Goal: Information Seeking & Learning: Learn about a topic

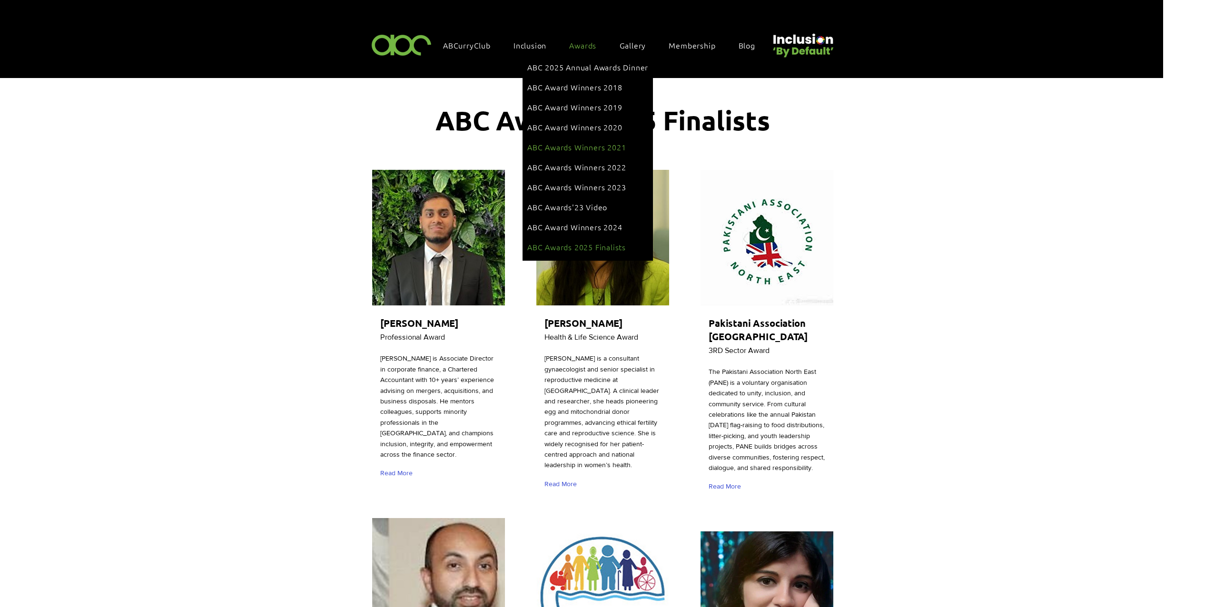
click at [607, 142] on span "ABC Awards Winners 2021" at bounding box center [576, 147] width 99 height 10
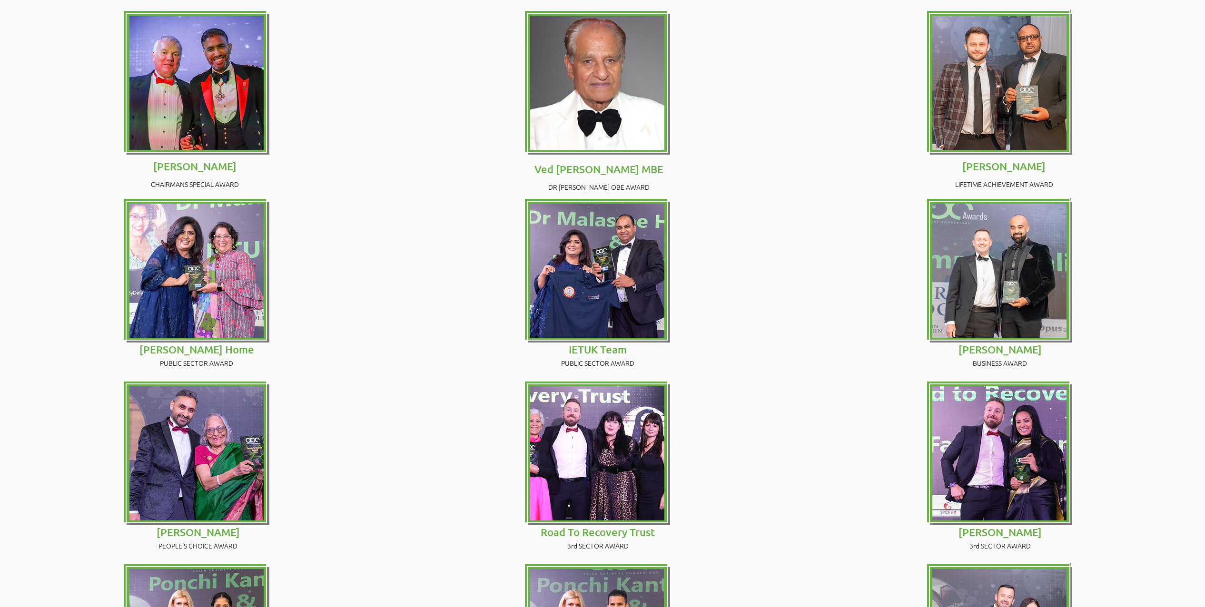
scroll to position [872, 0]
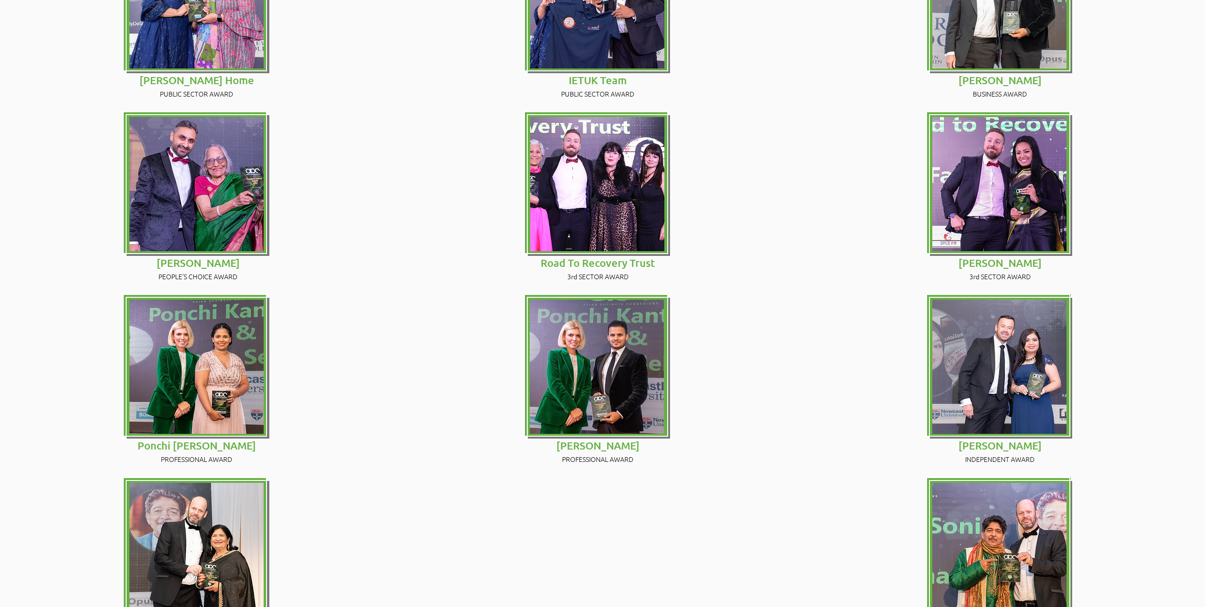
click at [194, 483] on img at bounding box center [196, 550] width 134 height 134
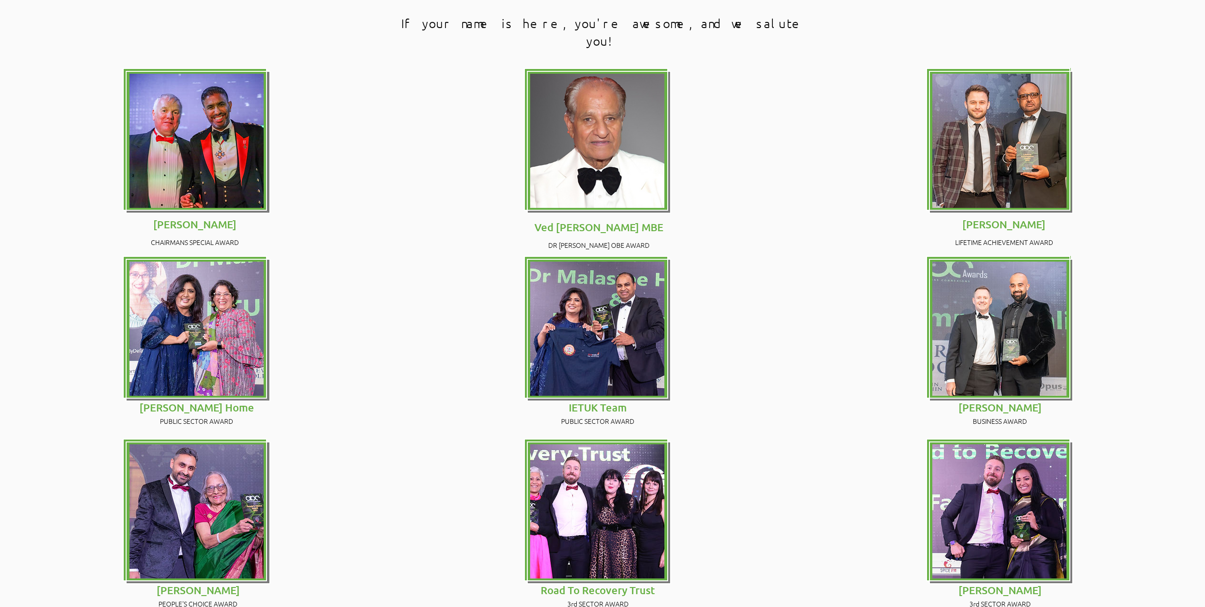
scroll to position [422, 0]
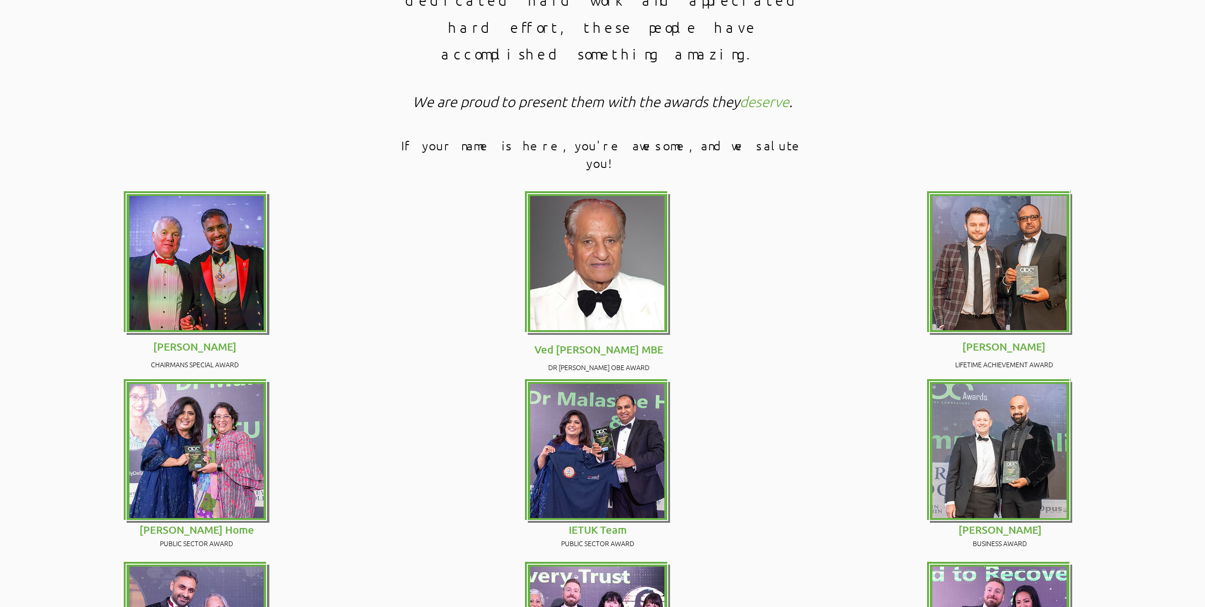
click at [656, 384] on img at bounding box center [597, 451] width 134 height 134
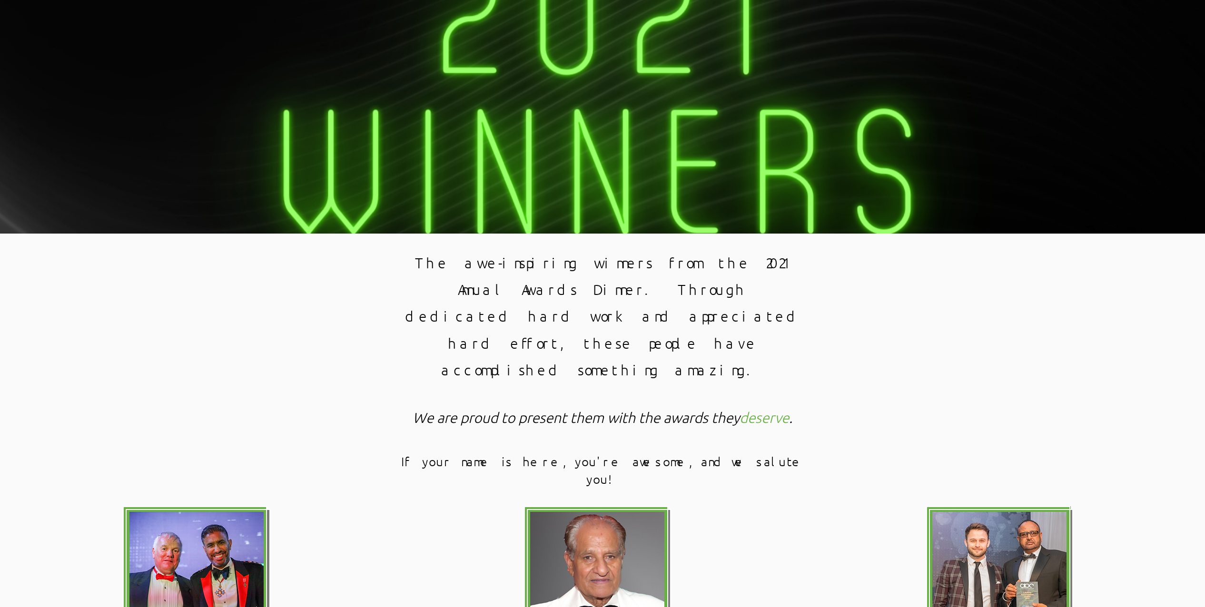
scroll to position [0, 0]
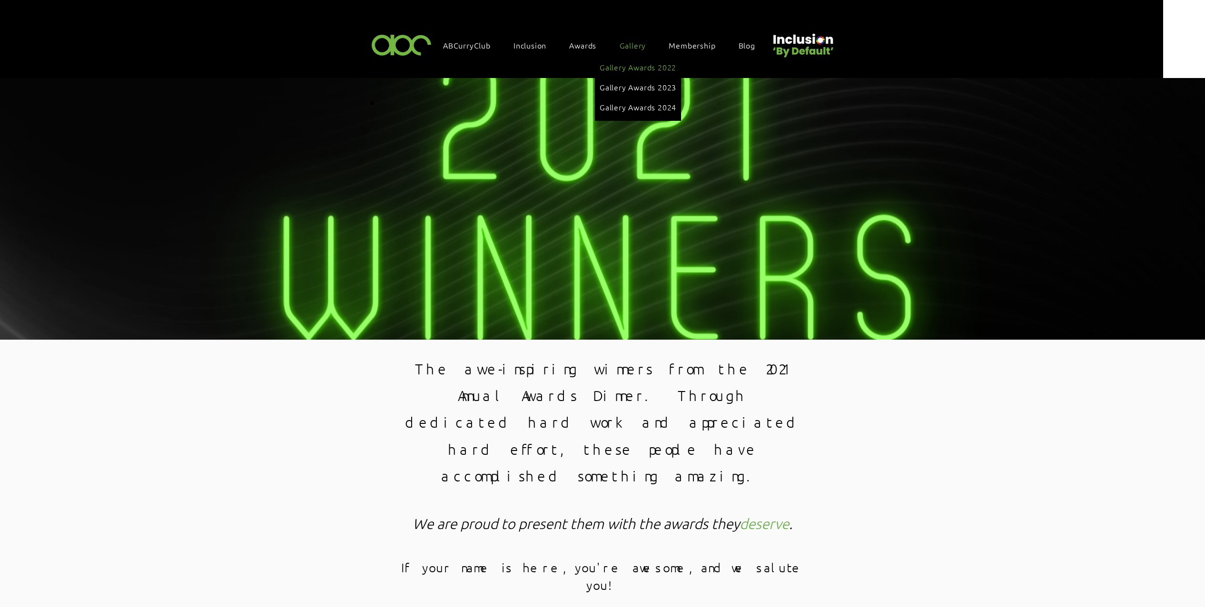
click at [655, 67] on span "Gallery Awards 2022" at bounding box center [638, 67] width 77 height 10
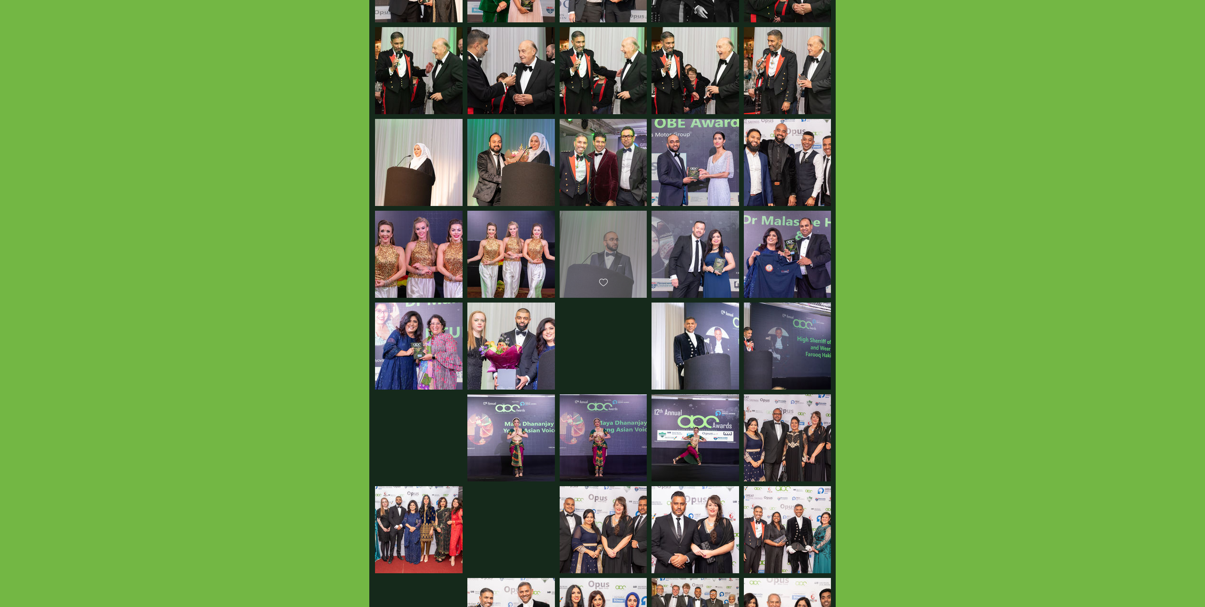
scroll to position [646, 0]
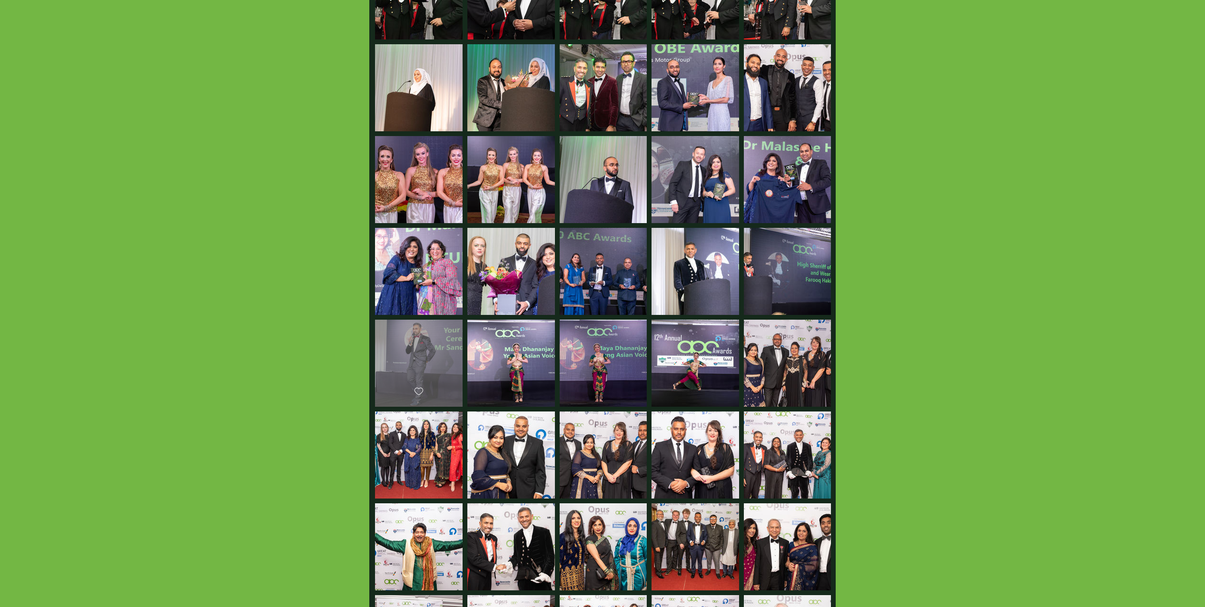
click at [428, 348] on div "main content" at bounding box center [419, 359] width 88 height 79
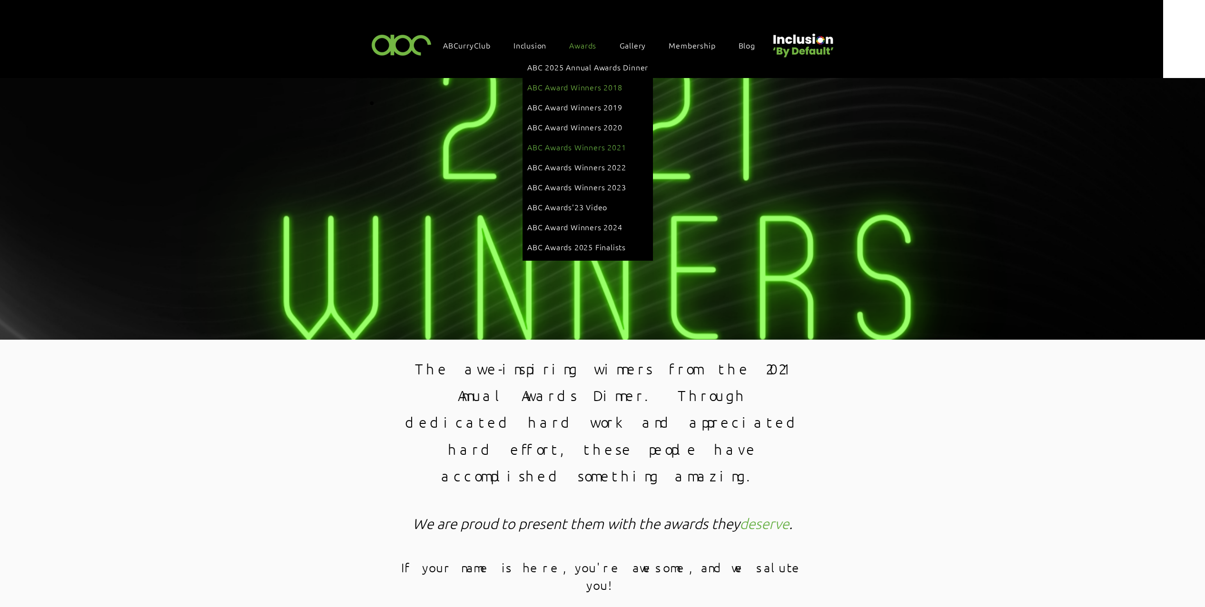
click at [607, 85] on span "ABC Award Winners 2018" at bounding box center [574, 87] width 95 height 10
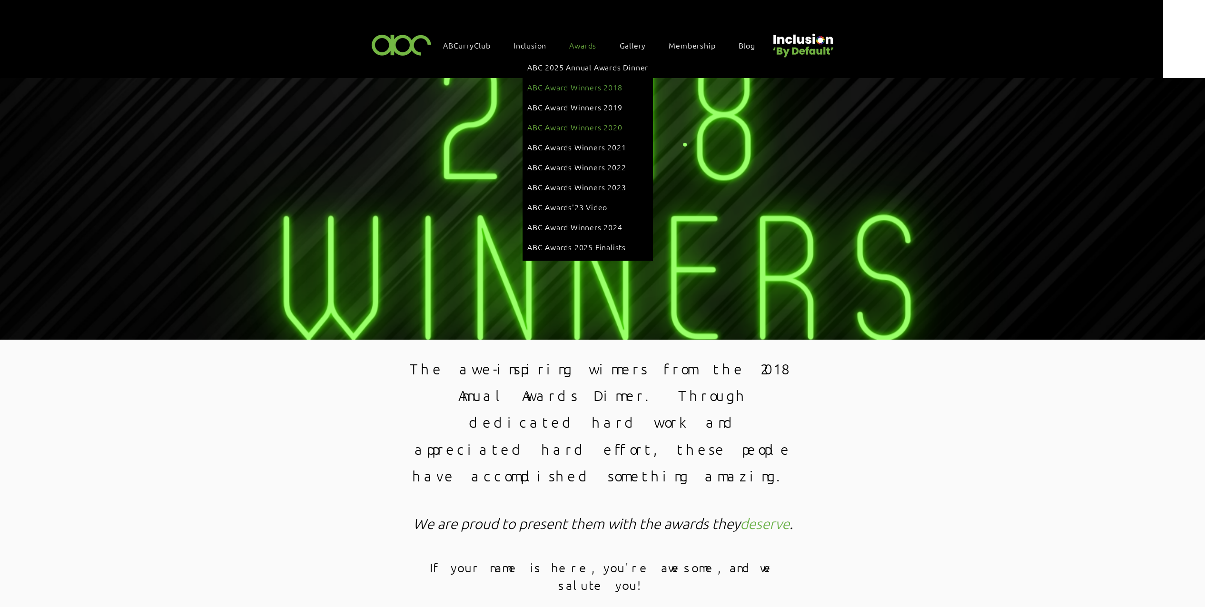
drag, startPoint x: 596, startPoint y: 119, endPoint x: 712, endPoint y: 153, distance: 121.4
click at [596, 122] on span "ABC Award Winners 2020" at bounding box center [574, 127] width 95 height 10
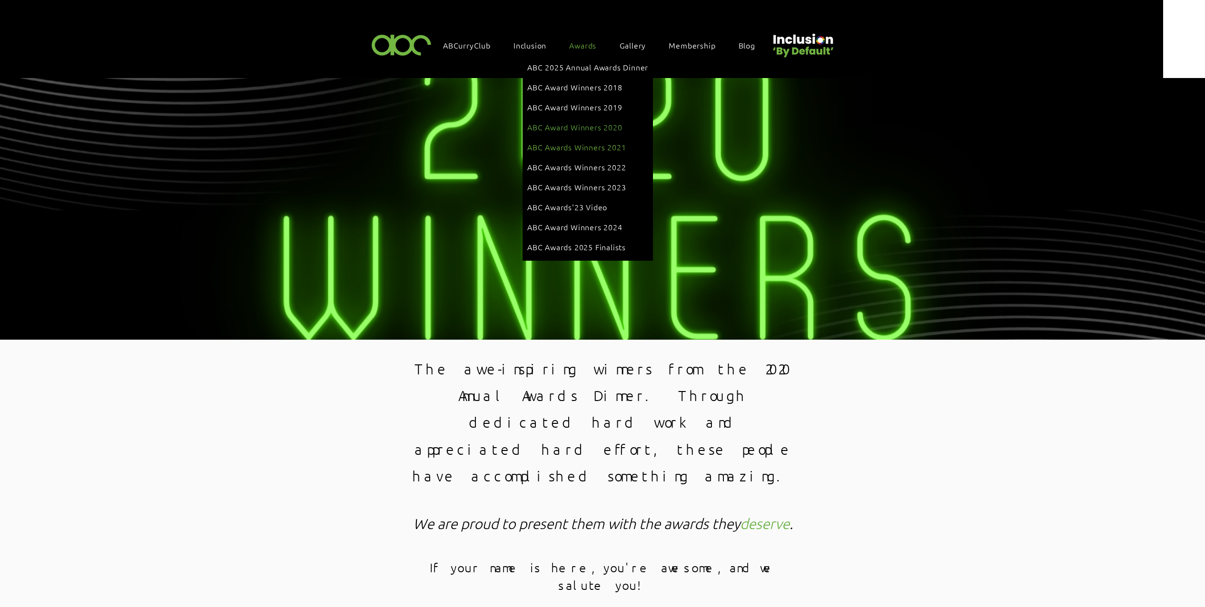
click at [607, 142] on span "ABC Awards Winners 2021" at bounding box center [576, 147] width 99 height 10
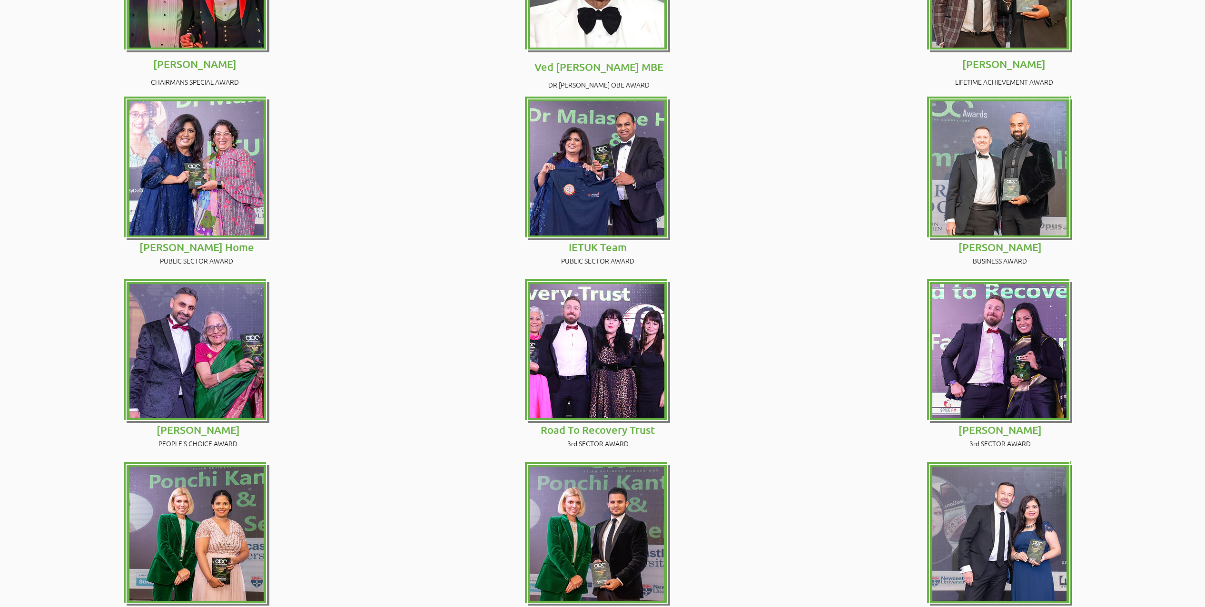
scroll to position [887, 0]
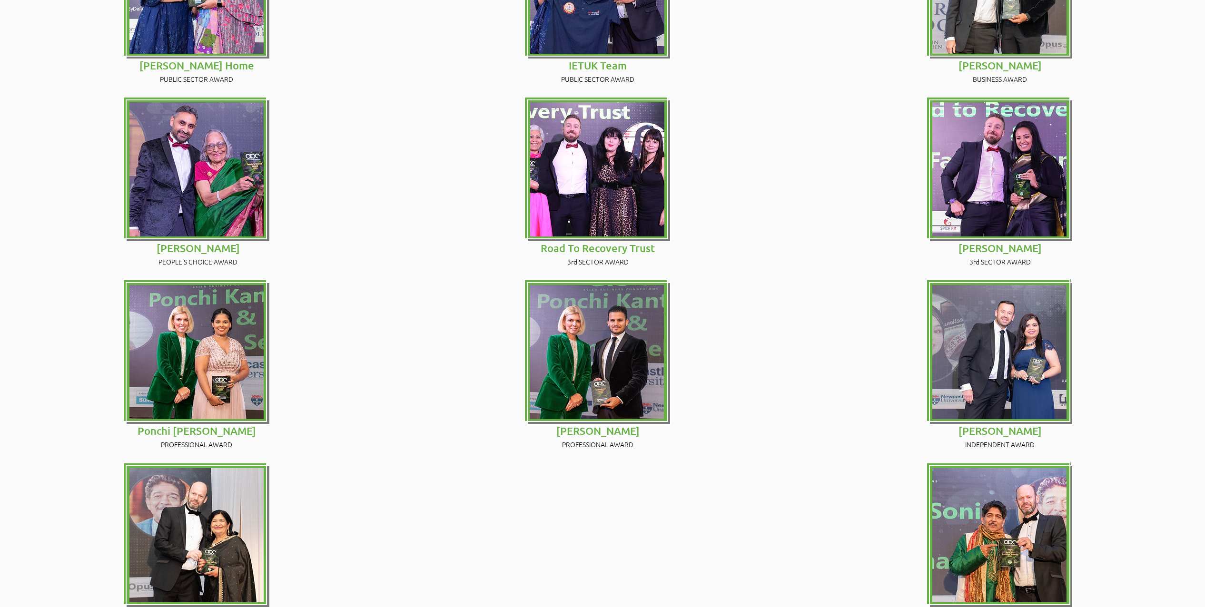
click at [961, 299] on img at bounding box center [1000, 352] width 134 height 134
click at [1000, 425] on span "[PERSON_NAME]" at bounding box center [1000, 431] width 83 height 13
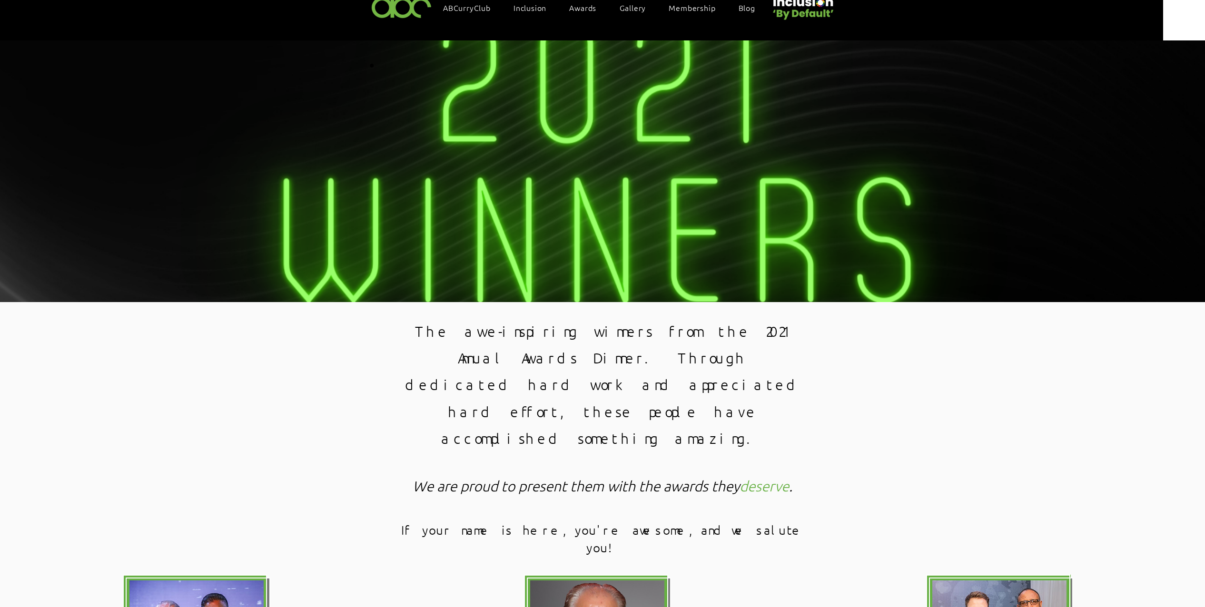
scroll to position [0, 0]
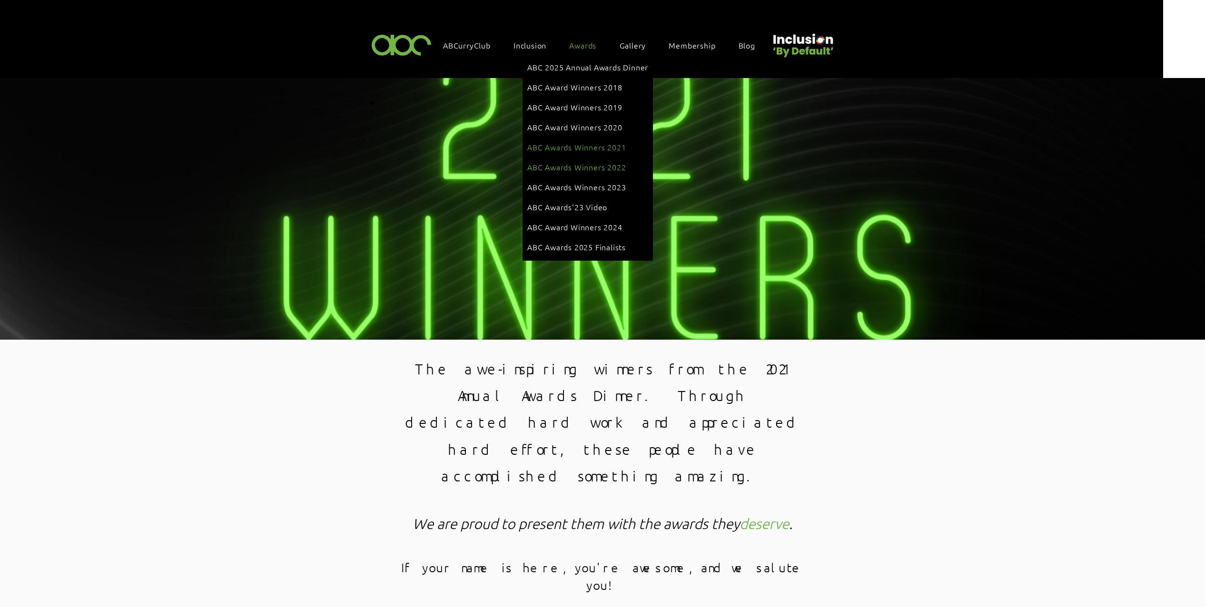
click at [605, 162] on span "ABC Awards Winners 2022" at bounding box center [576, 167] width 99 height 10
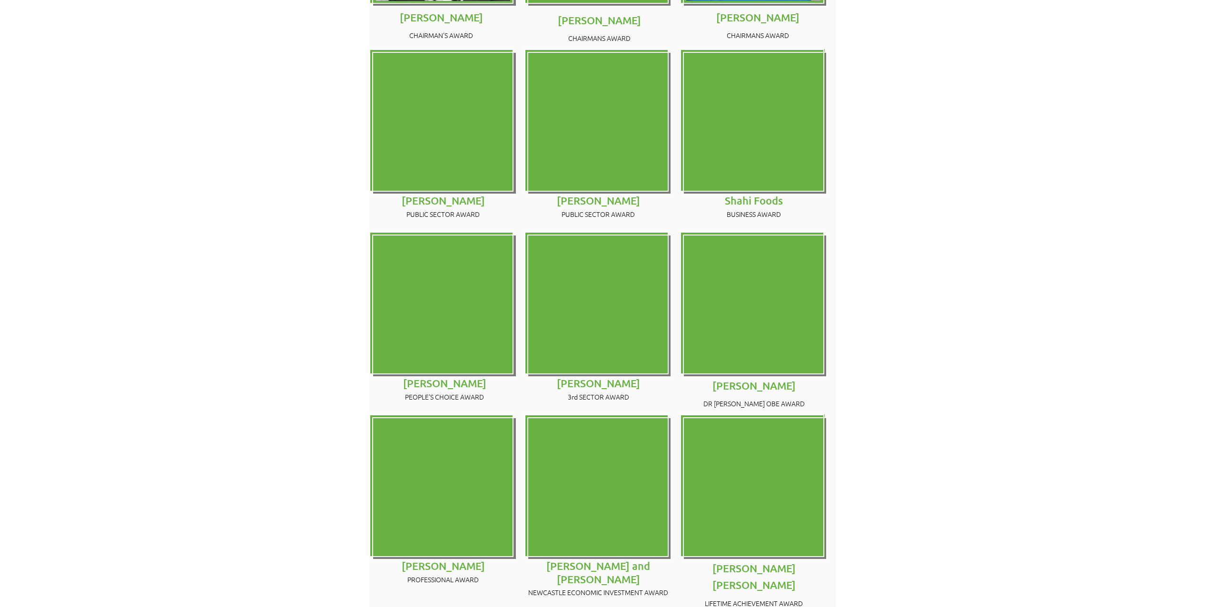
scroll to position [939, 0]
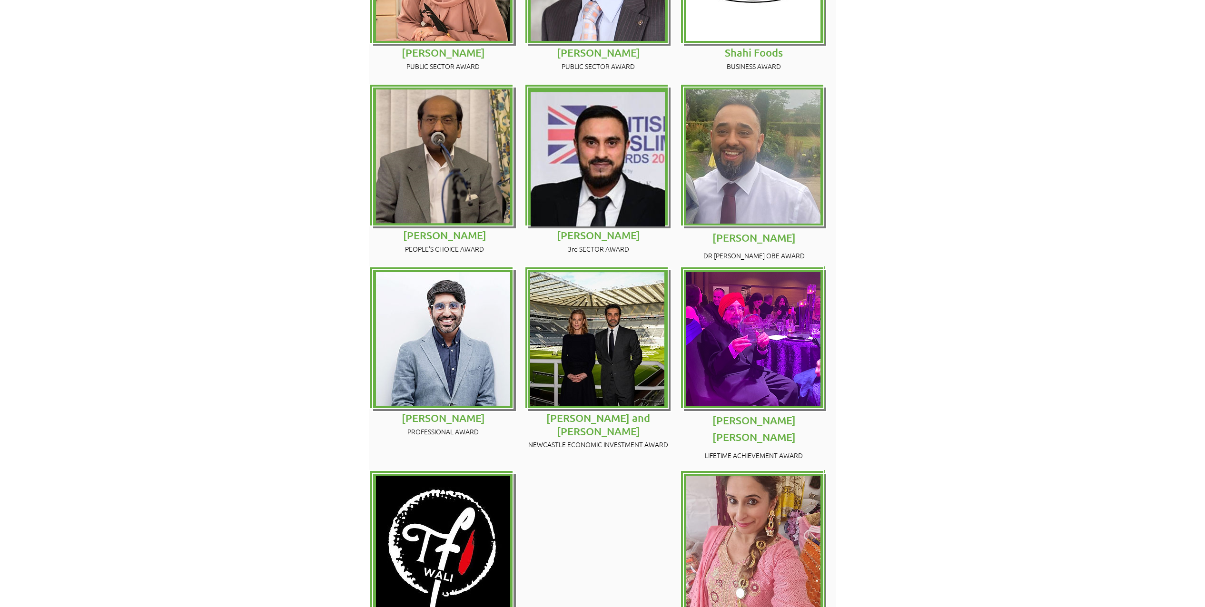
click at [765, 476] on img at bounding box center [753, 543] width 134 height 134
click at [734, 110] on img at bounding box center [753, 157] width 134 height 134
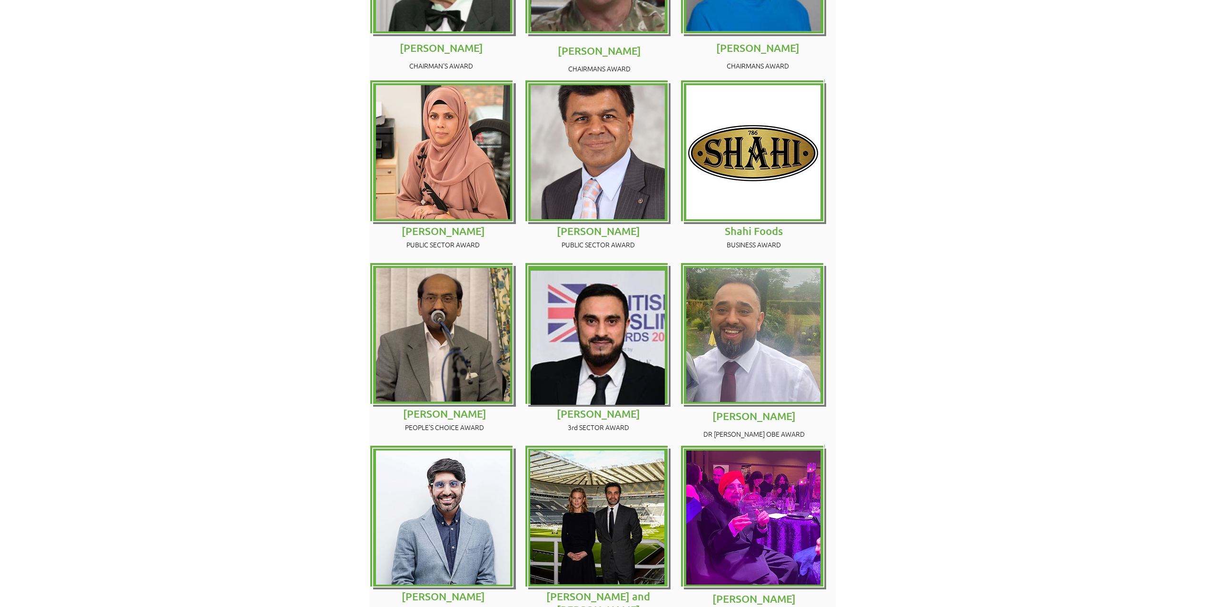
scroll to position [1001, 0]
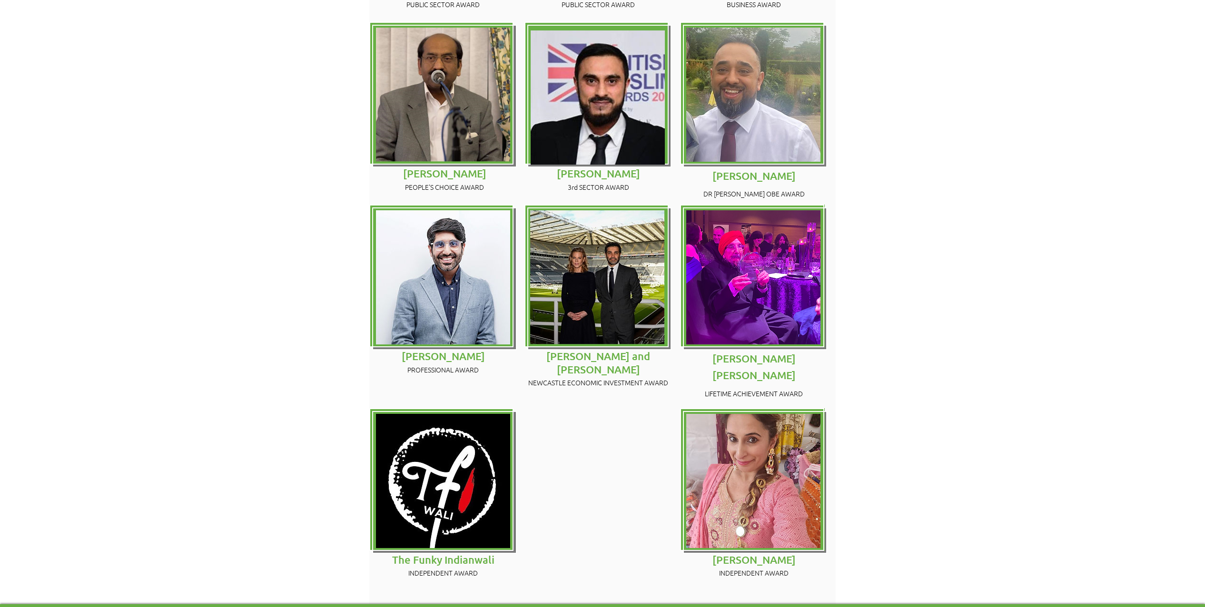
click at [743, 554] on span "[PERSON_NAME]" at bounding box center [754, 560] width 83 height 13
click at [755, 418] on img at bounding box center [753, 481] width 134 height 134
click at [755, 416] on img at bounding box center [753, 481] width 134 height 134
click at [347, 408] on div at bounding box center [602, 506] width 1205 height 196
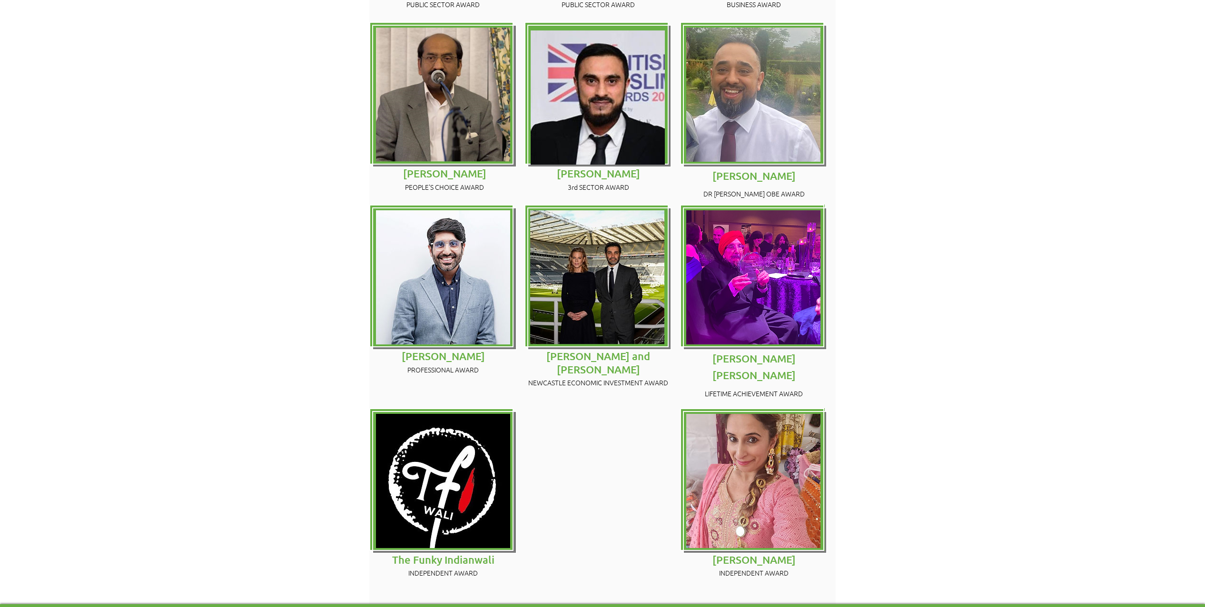
click at [420, 414] on img at bounding box center [443, 481] width 134 height 134
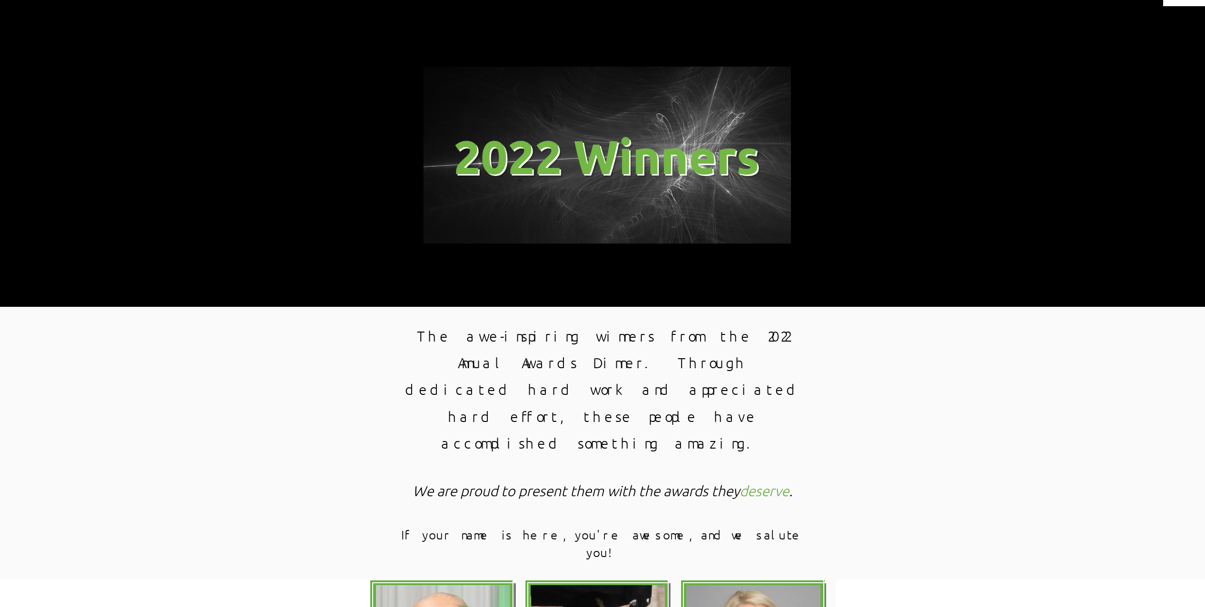
scroll to position [0, 0]
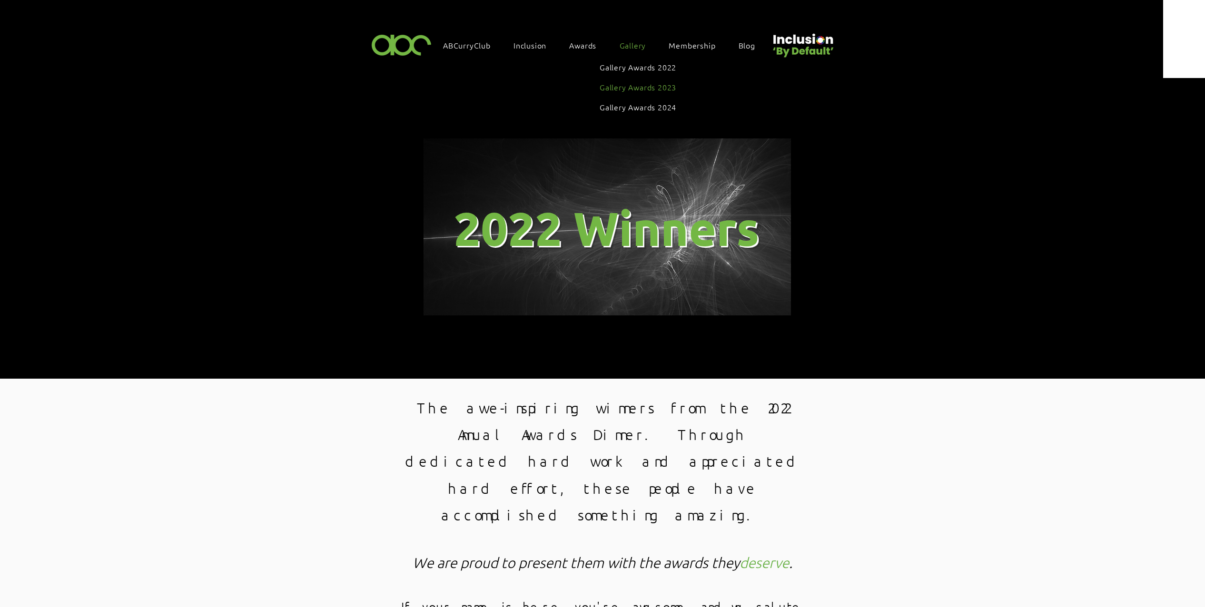
click at [647, 82] on span "Gallery Awards 2023" at bounding box center [638, 87] width 77 height 10
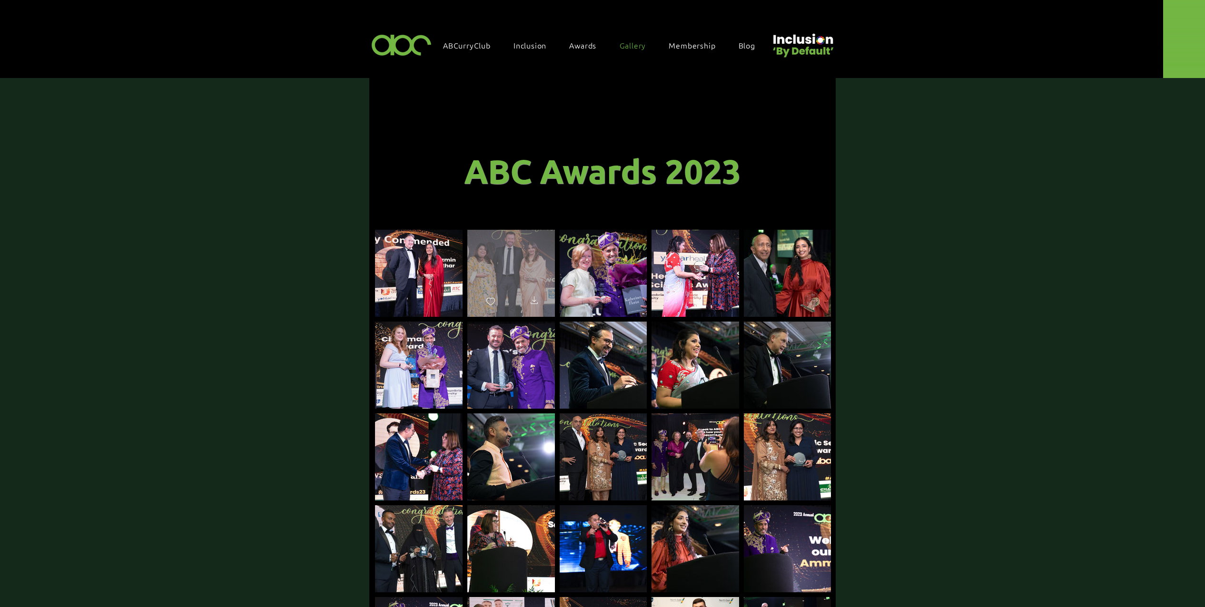
click at [516, 255] on div "main content" at bounding box center [511, 269] width 88 height 79
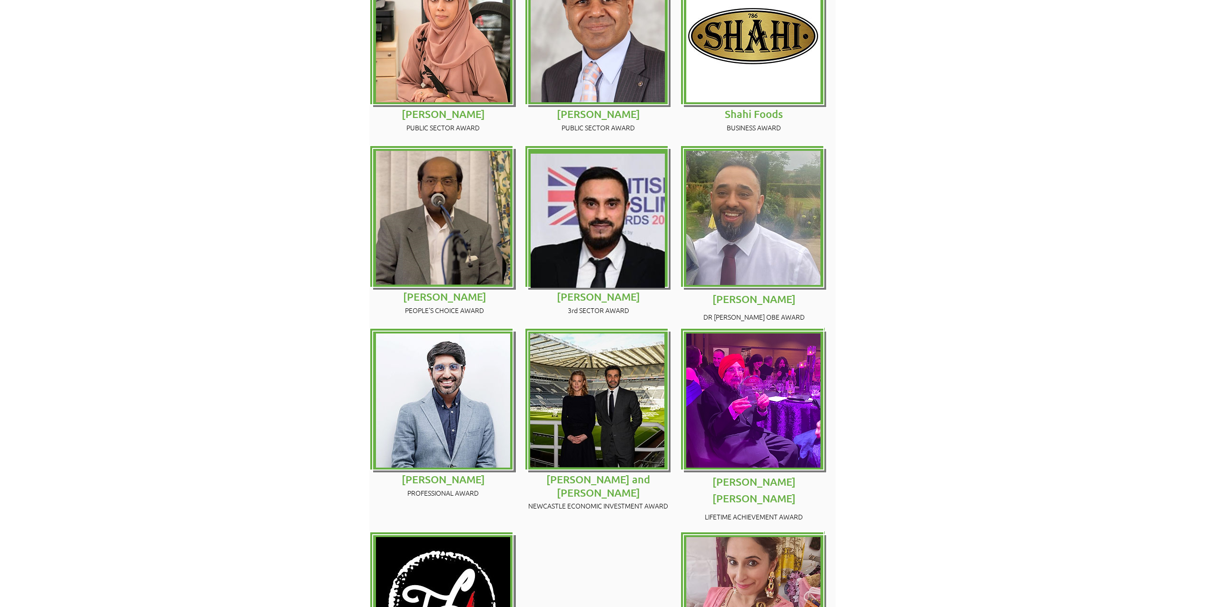
scroll to position [747, 0]
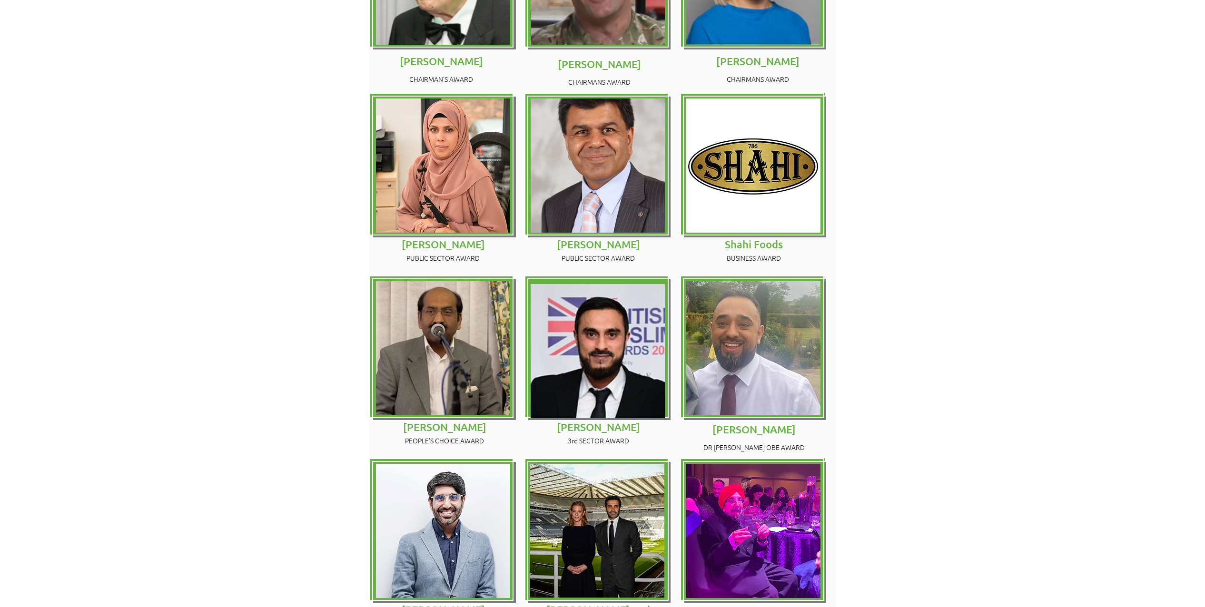
drag, startPoint x: 469, startPoint y: 312, endPoint x: 428, endPoint y: 337, distance: 48.3
click at [469, 312] on img at bounding box center [443, 348] width 134 height 134
click at [428, 421] on span "[PERSON_NAME]" at bounding box center [444, 427] width 83 height 13
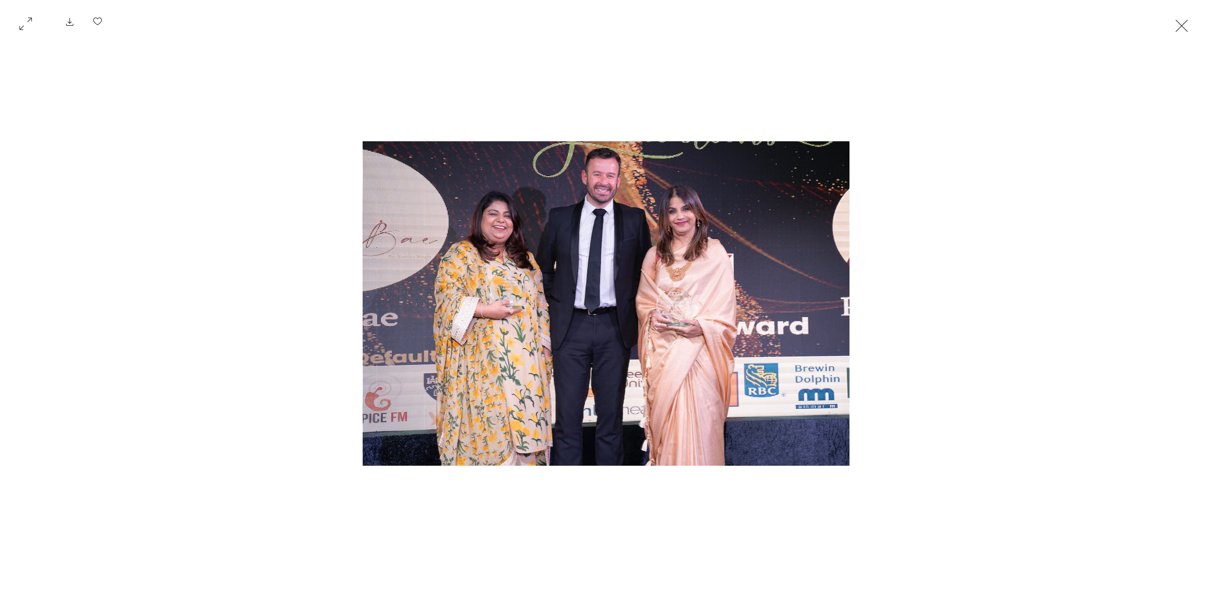
drag, startPoint x: 467, startPoint y: 209, endPoint x: 189, endPoint y: 43, distance: 324.9
click at [467, 209] on img "Gallery item, detailed view" at bounding box center [606, 303] width 487 height 325
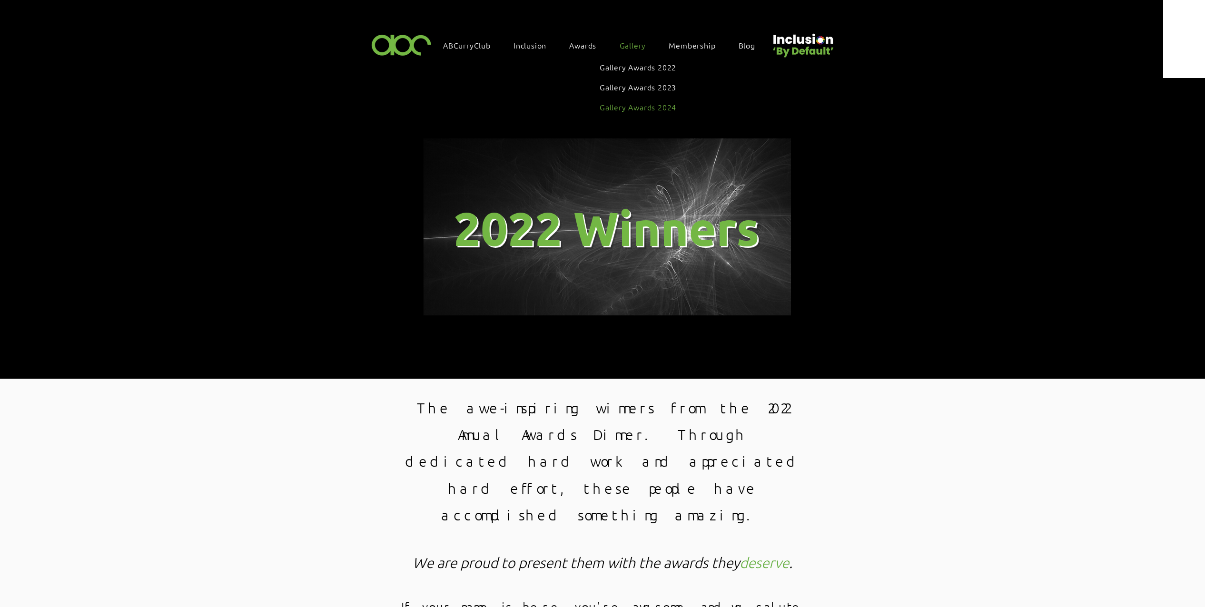
drag, startPoint x: 637, startPoint y: 100, endPoint x: 284, endPoint y: 186, distance: 363.1
click at [630, 102] on span "Gallery Awards 2024" at bounding box center [638, 107] width 77 height 10
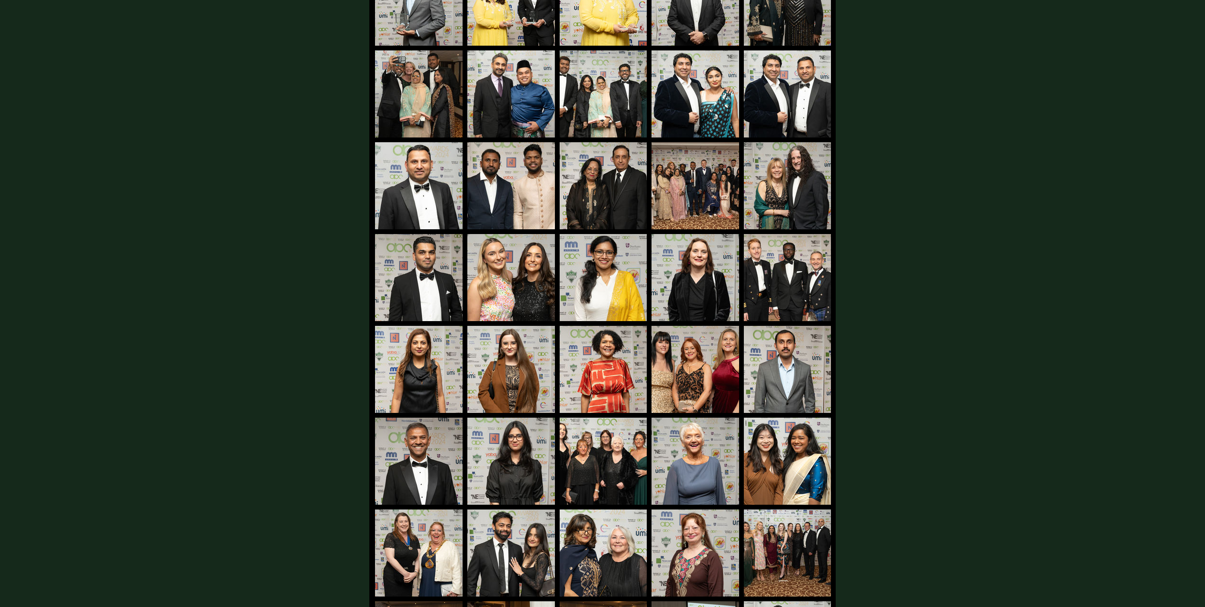
scroll to position [1351, 0]
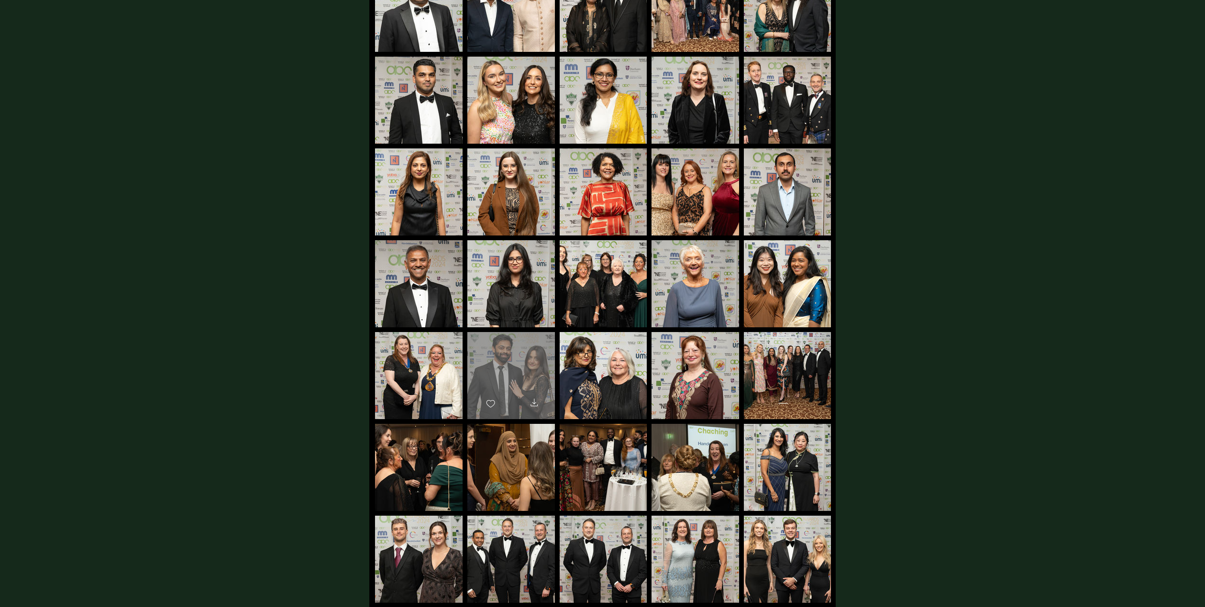
click at [525, 370] on div "main content" at bounding box center [511, 371] width 88 height 79
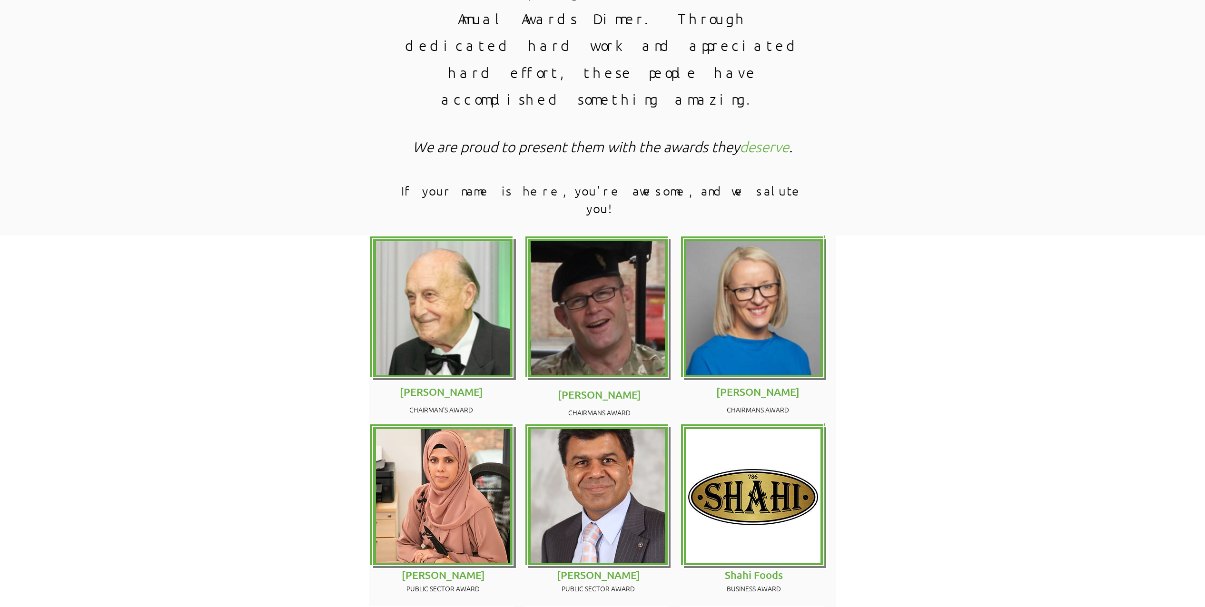
scroll to position [1016, 0]
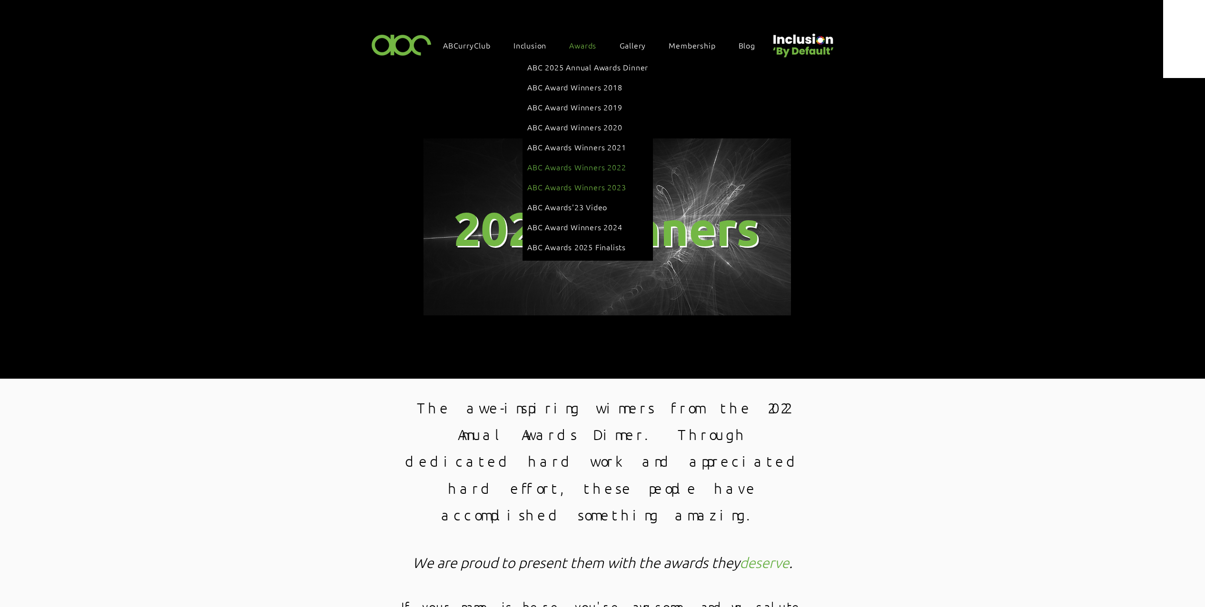
click at [601, 182] on span "ABC Awards Winners 2023" at bounding box center [576, 187] width 99 height 10
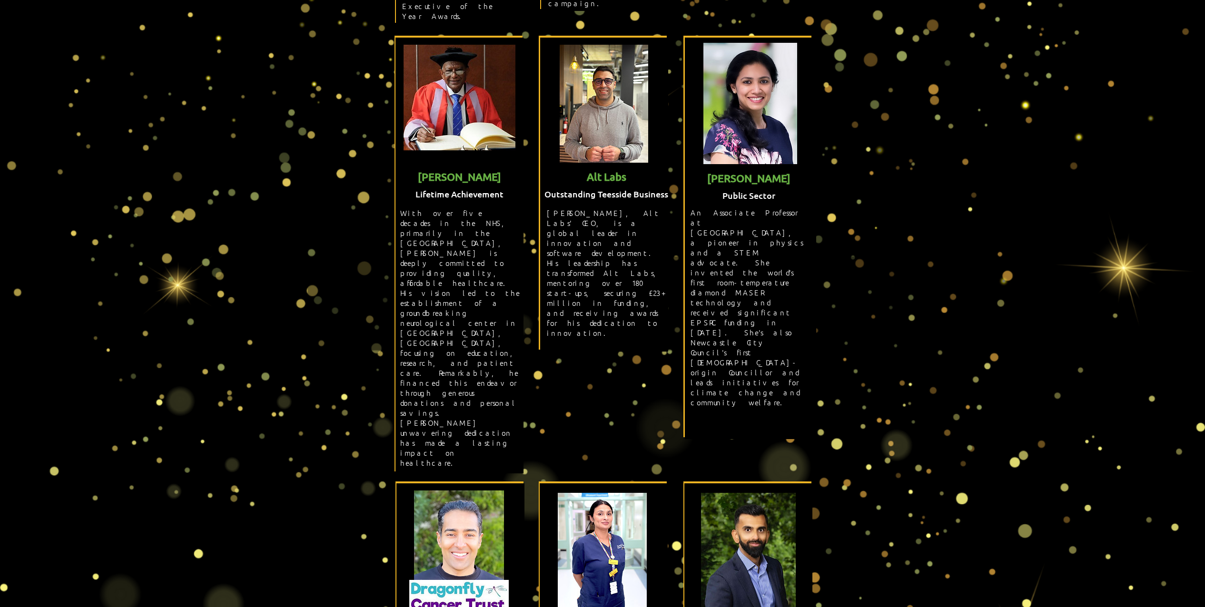
scroll to position [1051, 0]
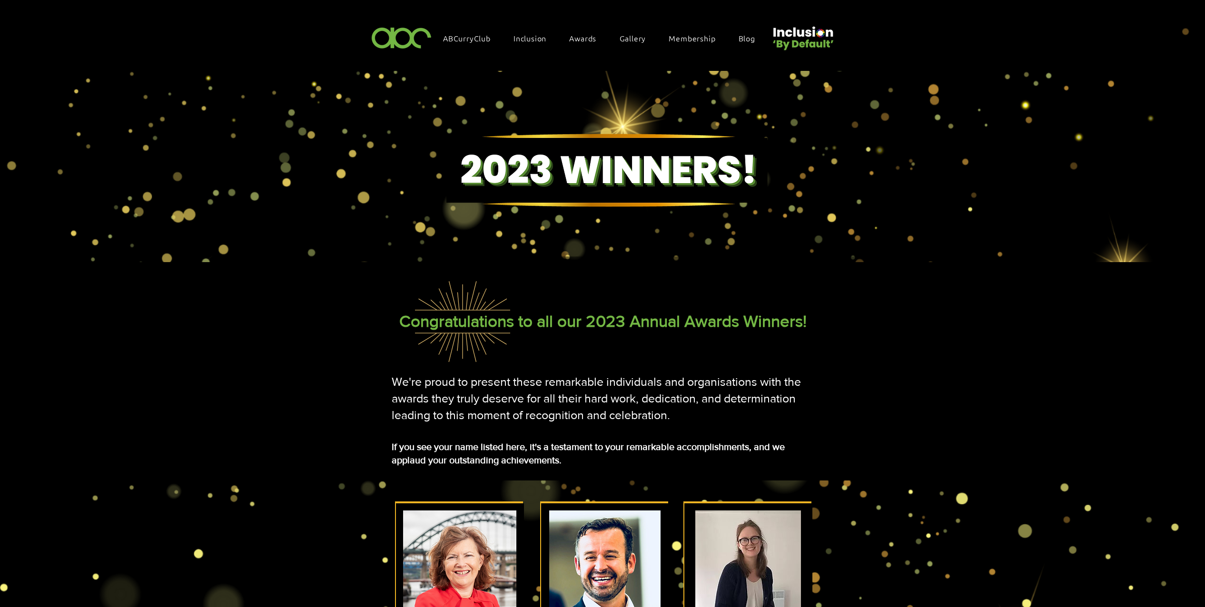
scroll to position [0, 0]
